Goal: Task Accomplishment & Management: Manage account settings

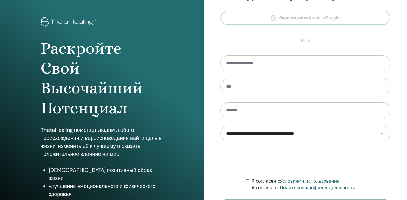
scroll to position [57, 0]
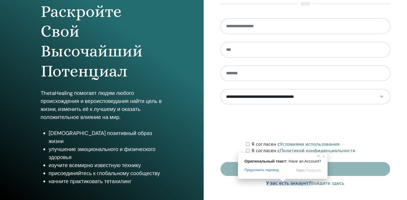
click at [294, 183] on ya-tr-span "У вас есть аккаунт?" at bounding box center [288, 183] width 45 height 5
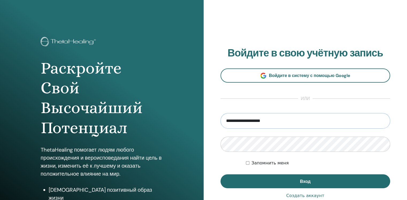
drag, startPoint x: 279, startPoint y: 122, endPoint x: 218, endPoint y: 116, distance: 61.2
click at [218, 116] on div "**********" at bounding box center [304, 128] width 203 height 257
paste input "*"
type input "**********"
click at [213, 137] on div "**********" at bounding box center [304, 128] width 203 height 257
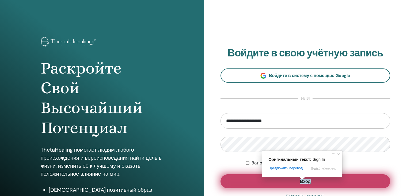
click at [304, 180] on span at bounding box center [301, 178] width 7 height 3
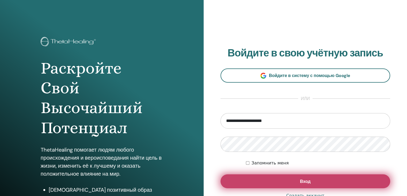
click at [303, 179] on ya-tr-span "Вход" at bounding box center [305, 182] width 11 height 6
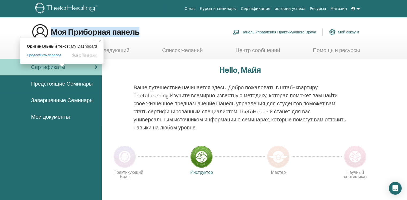
click at [53, 118] on ya-tr-span "Мои документы" at bounding box center [50, 116] width 39 height 7
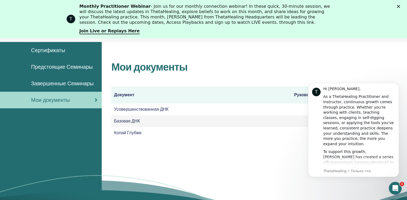
scroll to position [66, 0]
click at [199, 109] on td "Усовершенствованная ДНК" at bounding box center [201, 109] width 180 height 12
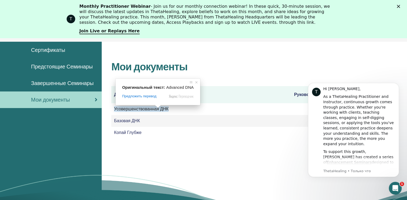
click at [153, 109] on body "О нас Курсы и семинары Сертификация истории успеха Ресурсы [GEOGRAPHIC_DATA] МБ…" at bounding box center [203, 53] width 407 height 162
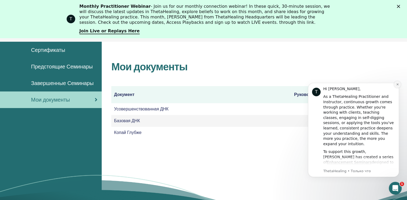
click at [397, 84] on icon "Dismiss notification" at bounding box center [397, 84] width 3 height 3
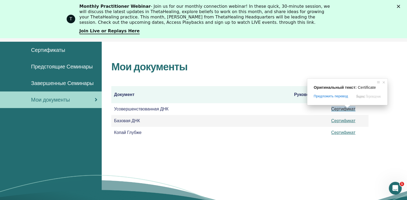
click at [346, 108] on span at bounding box center [347, 106] width 7 height 3
click at [340, 108] on ya-tr-span "Сертификат" at bounding box center [343, 109] width 24 height 6
click at [342, 107] on ya-tr-span "Сертификат" at bounding box center [343, 109] width 24 height 6
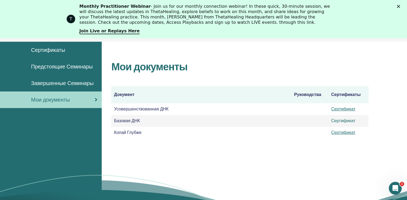
click at [345, 120] on link "Сертификат" at bounding box center [343, 121] width 24 height 6
click at [346, 133] on link "Сертификат" at bounding box center [343, 133] width 24 height 6
click at [400, 5] on icon "Закрыть" at bounding box center [398, 6] width 3 height 3
